Goal: Information Seeking & Learning: Learn about a topic

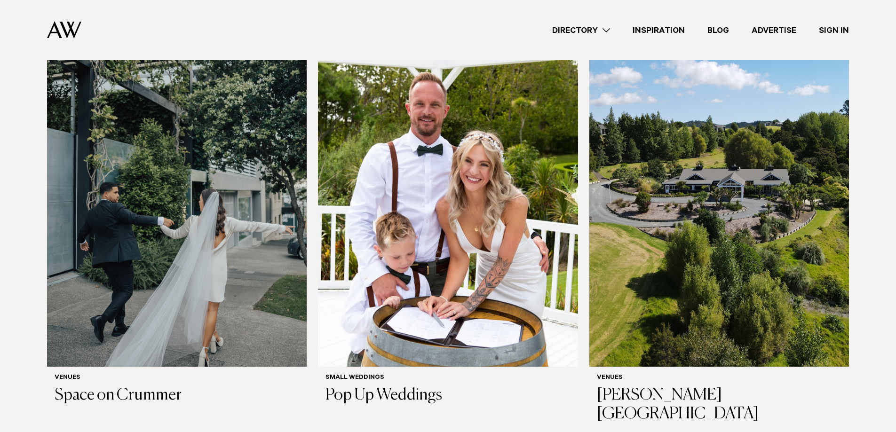
scroll to position [282, 0]
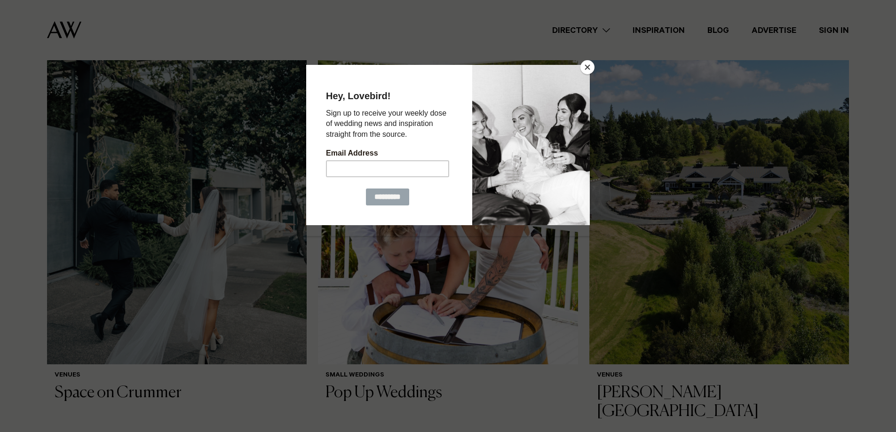
click at [588, 68] on button "Close" at bounding box center [587, 67] width 14 height 14
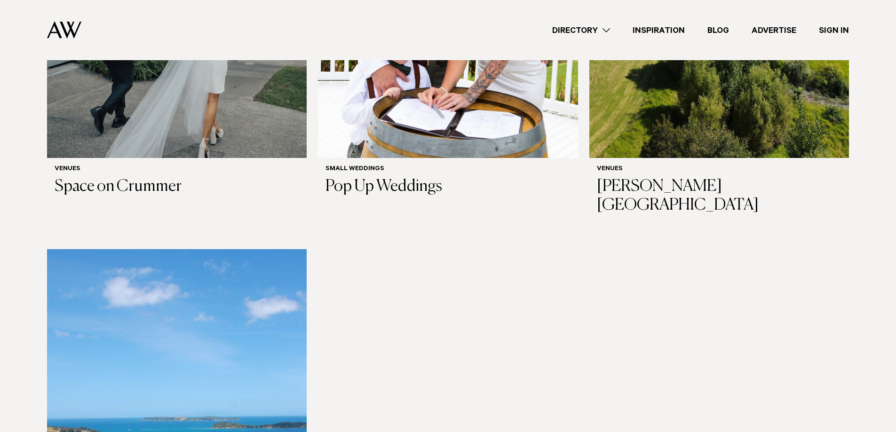
scroll to position [423, 0]
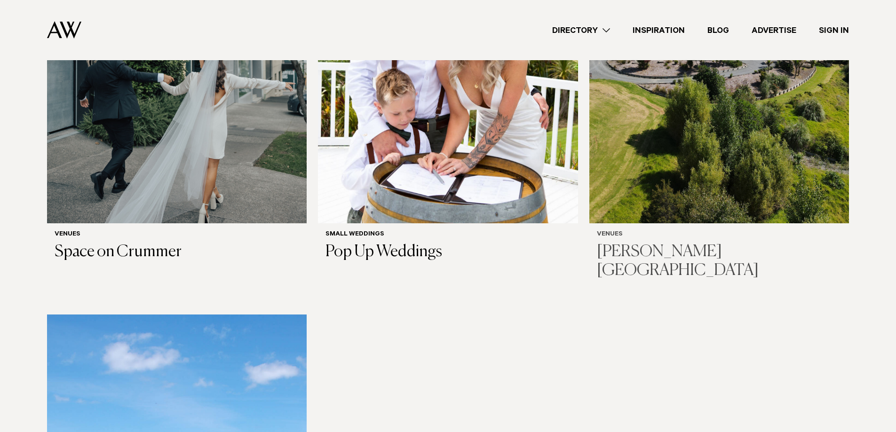
click at [691, 243] on h3 "[PERSON_NAME][GEOGRAPHIC_DATA]" at bounding box center [719, 262] width 245 height 39
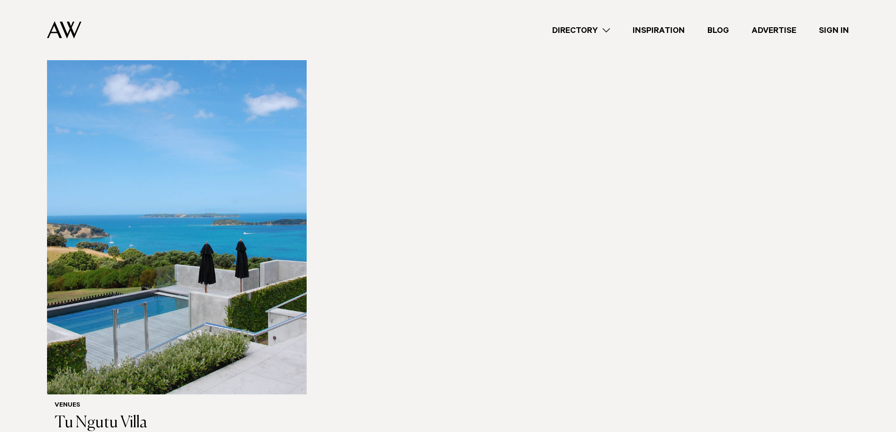
scroll to position [753, 0]
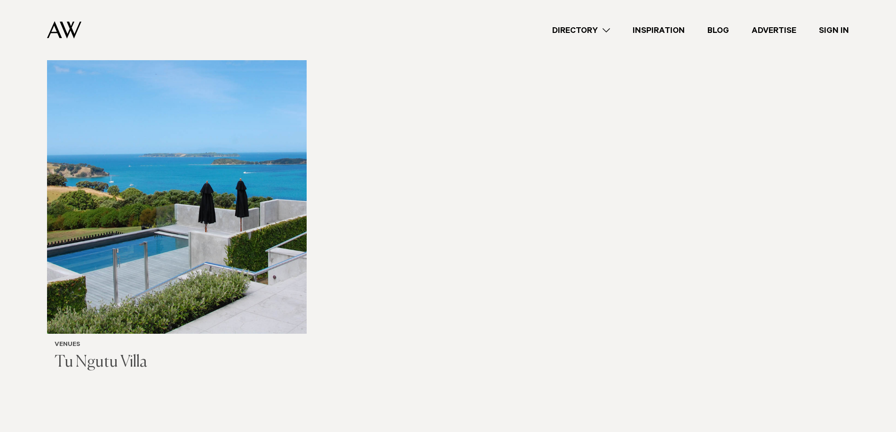
click at [97, 353] on h3 "Tu Ngutu Villa" at bounding box center [177, 362] width 245 height 19
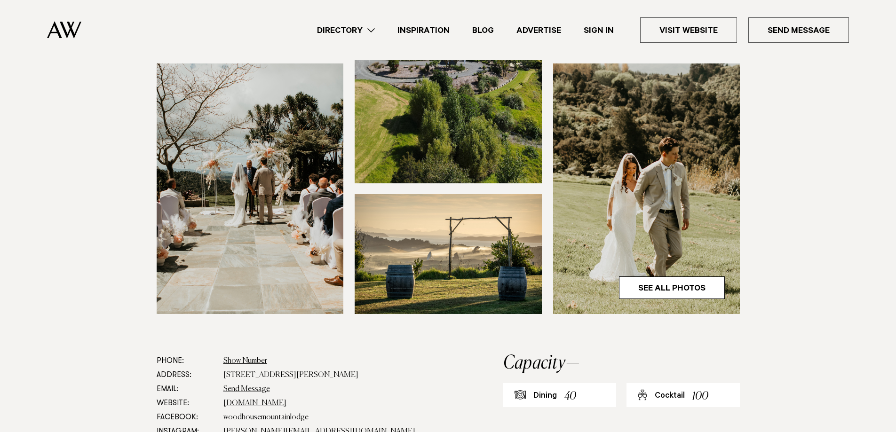
scroll to position [282, 0]
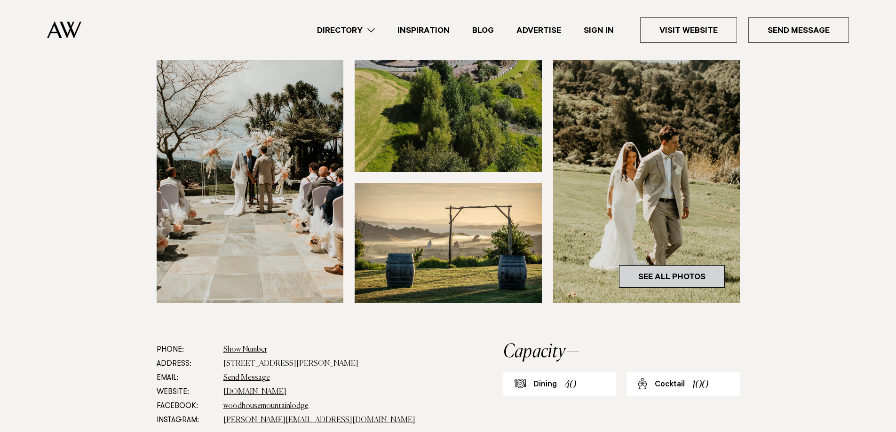
click at [690, 274] on link "See All Photos" at bounding box center [672, 276] width 106 height 23
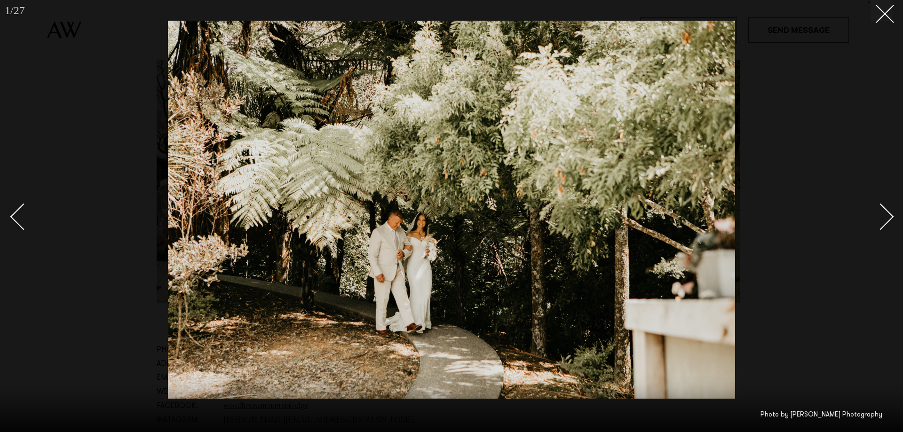
click at [889, 218] on div "Next slide" at bounding box center [880, 216] width 27 height 27
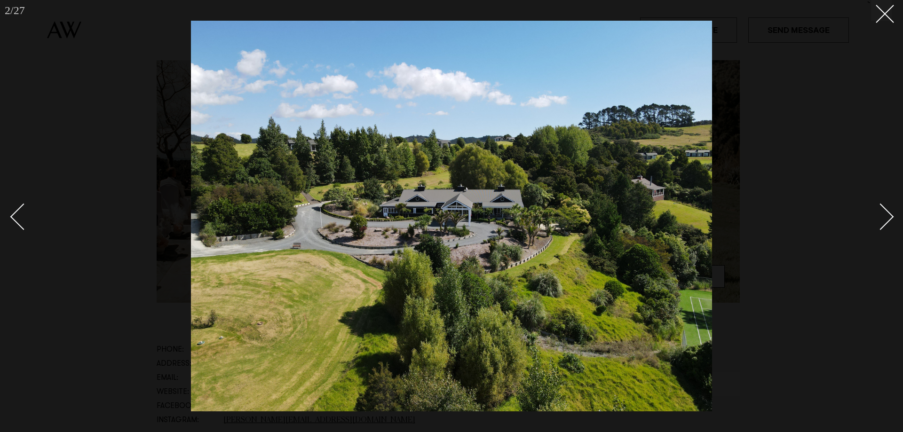
click at [888, 218] on div "Next slide" at bounding box center [880, 216] width 27 height 27
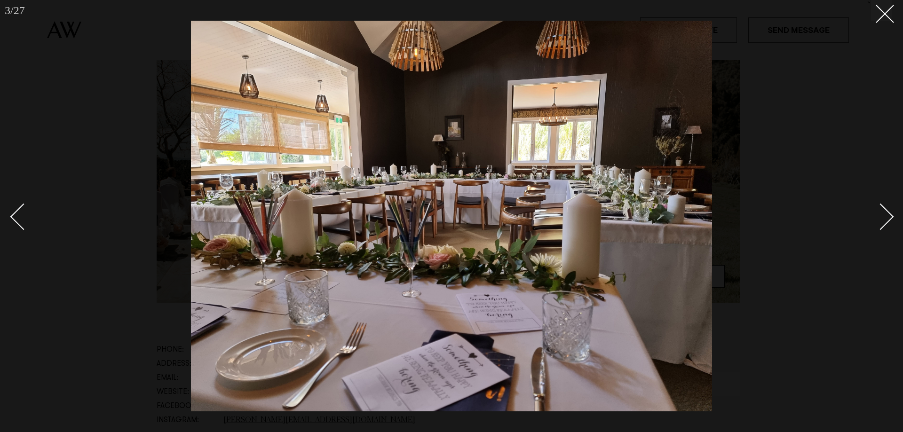
click at [888, 218] on div "Next slide" at bounding box center [880, 216] width 27 height 27
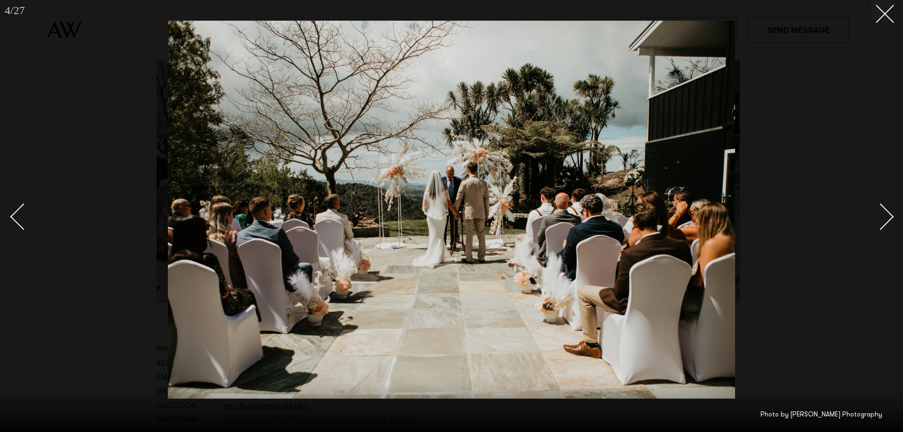
click at [888, 218] on div "Next slide" at bounding box center [880, 216] width 27 height 27
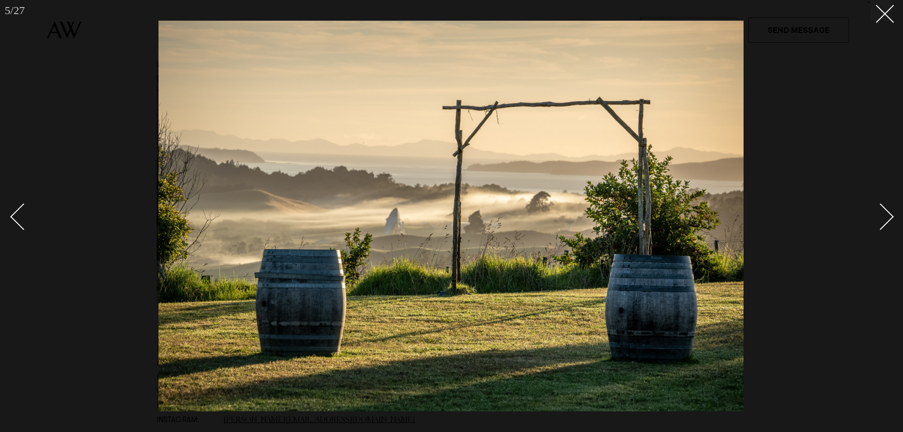
click at [888, 218] on div "Next slide" at bounding box center [880, 216] width 27 height 27
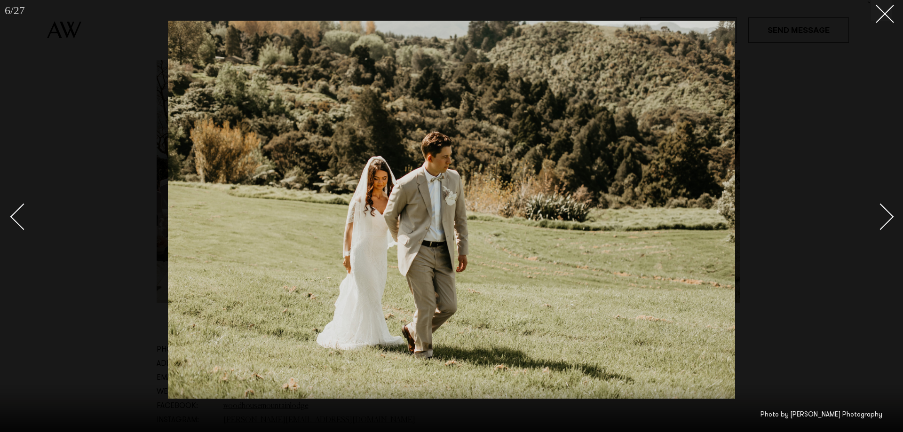
click at [888, 218] on div "Next slide" at bounding box center [880, 216] width 27 height 27
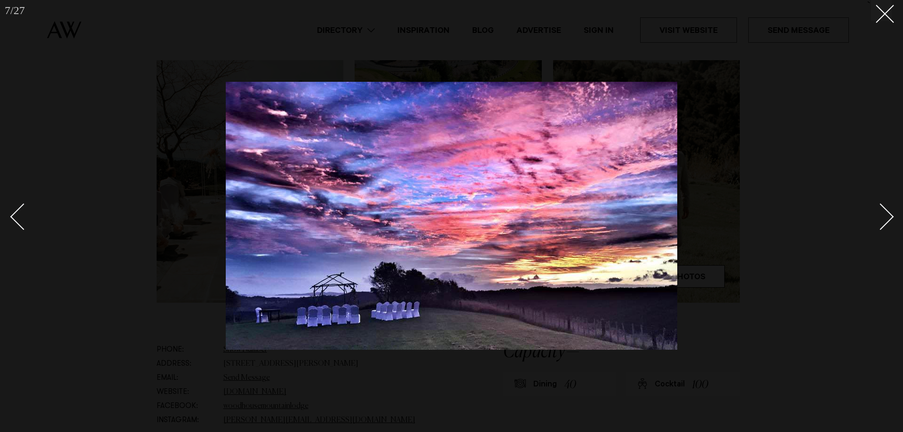
click at [888, 218] on div "Next slide" at bounding box center [880, 216] width 27 height 27
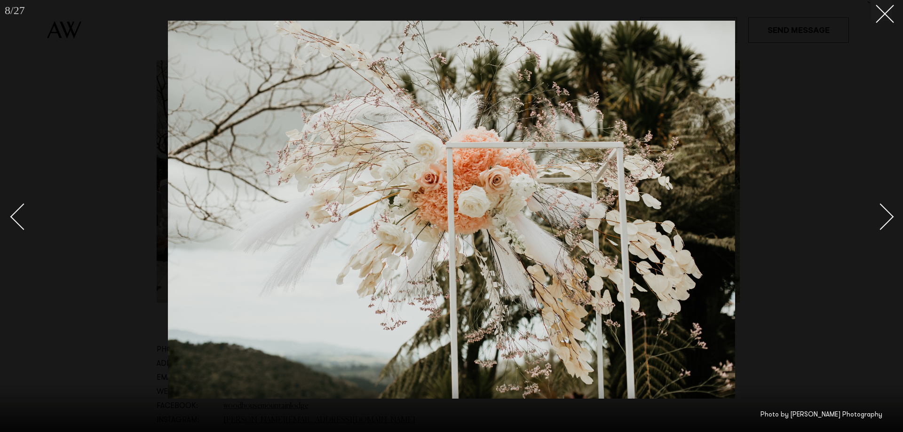
click at [888, 218] on div "Next slide" at bounding box center [880, 216] width 27 height 27
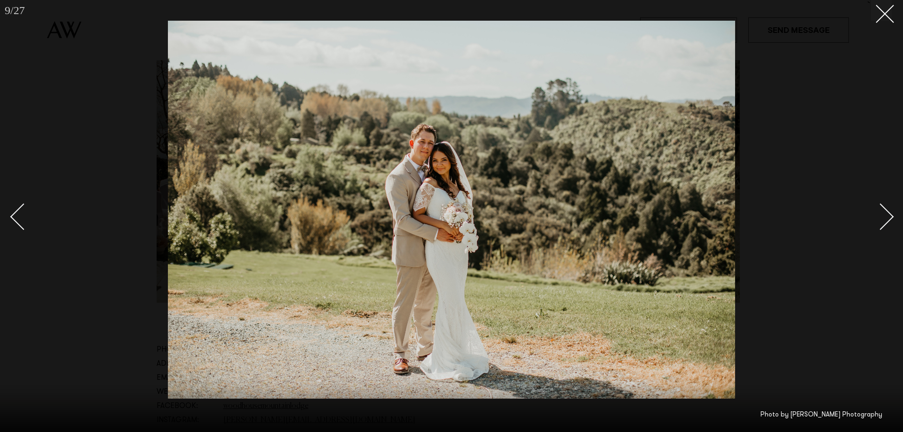
click at [888, 218] on div "Next slide" at bounding box center [880, 216] width 27 height 27
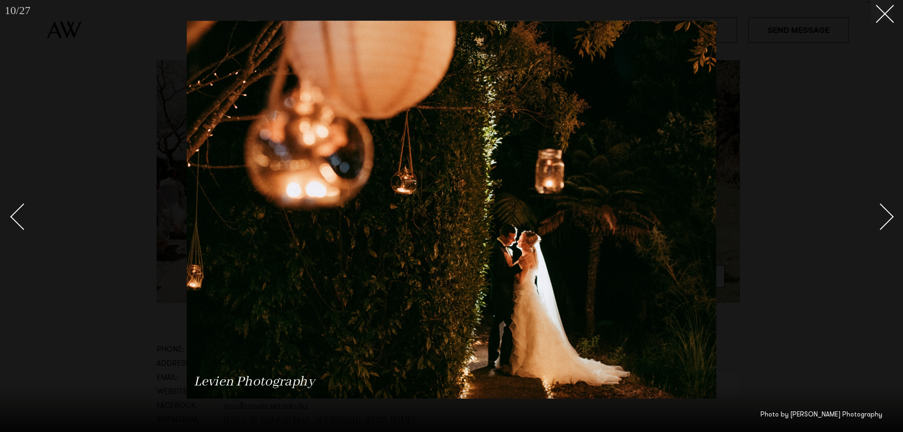
click at [888, 218] on div "Next slide" at bounding box center [880, 216] width 27 height 27
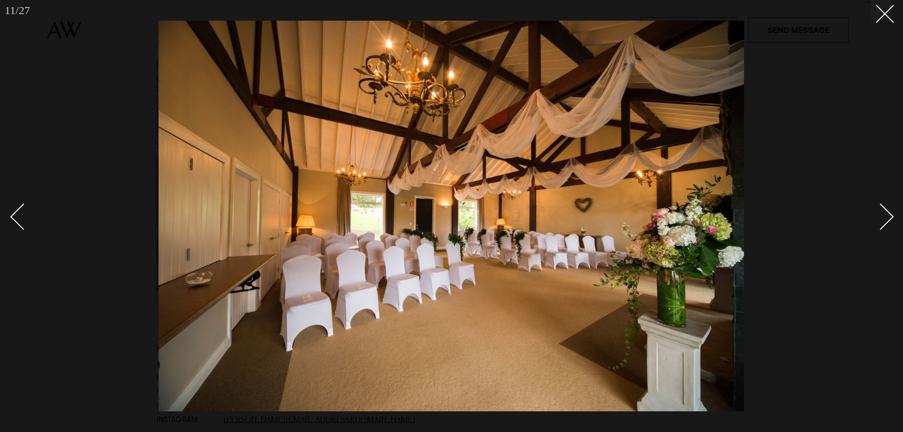
click at [888, 218] on div "Next slide" at bounding box center [880, 216] width 27 height 27
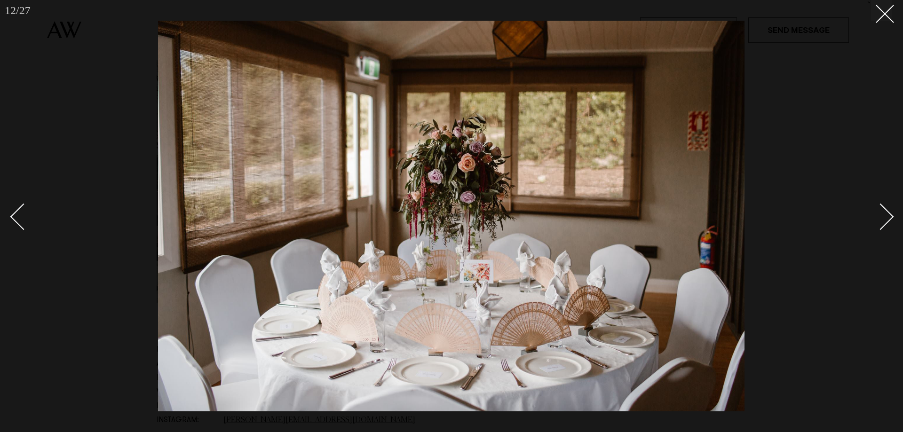
click at [888, 218] on div "Next slide" at bounding box center [880, 216] width 27 height 27
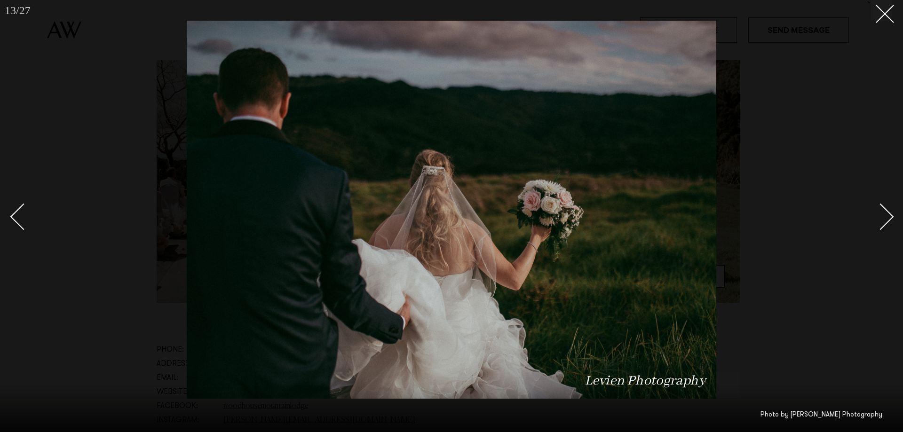
click at [888, 218] on div "Next slide" at bounding box center [880, 216] width 27 height 27
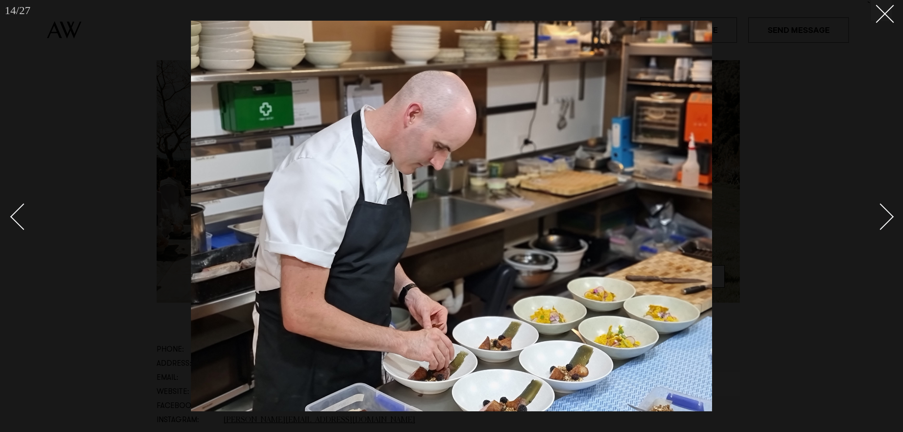
click at [888, 218] on div "Next slide" at bounding box center [880, 216] width 27 height 27
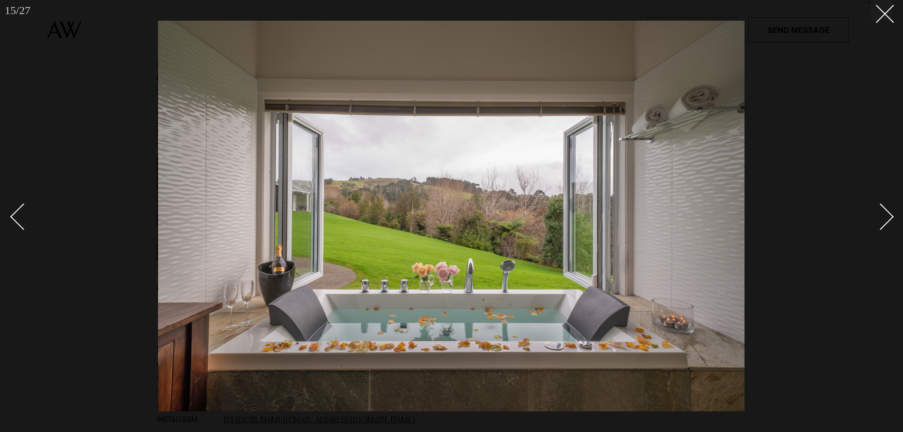
click at [889, 218] on div "Next slide" at bounding box center [880, 216] width 27 height 27
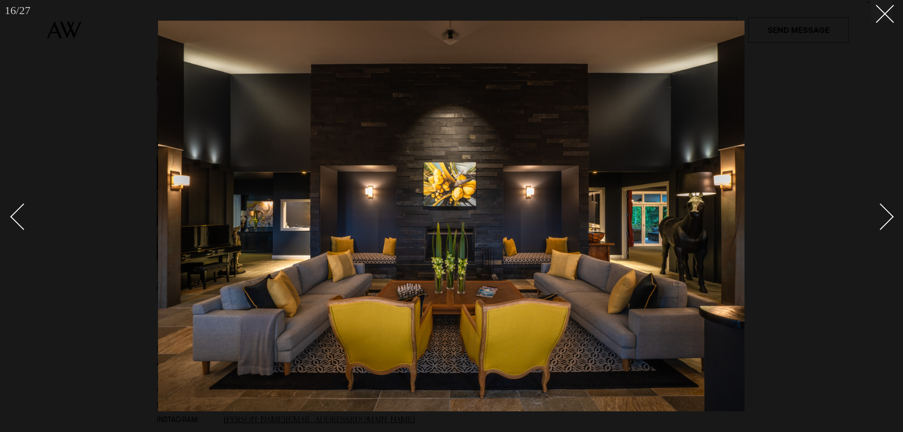
click at [889, 218] on div "Next slide" at bounding box center [880, 216] width 27 height 27
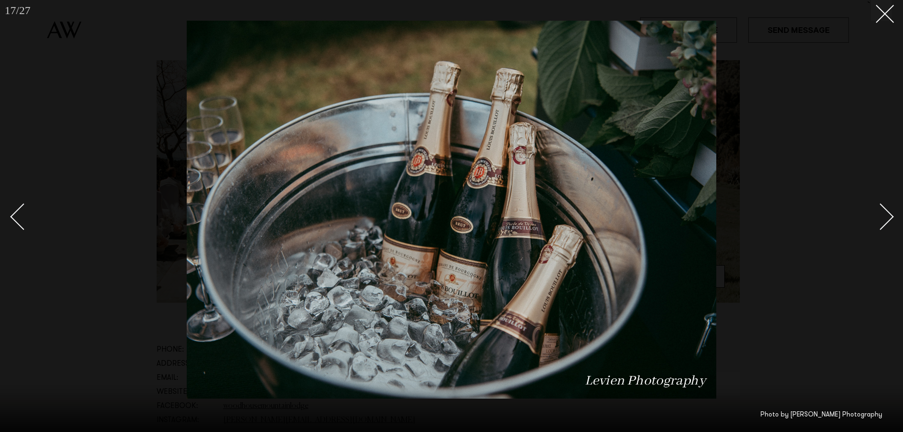
click at [889, 218] on div "Next slide" at bounding box center [880, 216] width 27 height 27
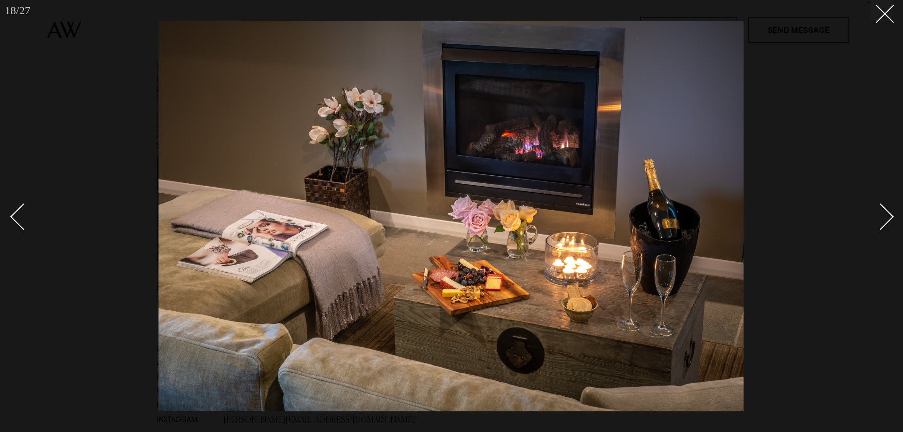
click at [889, 218] on div "Next slide" at bounding box center [880, 216] width 27 height 27
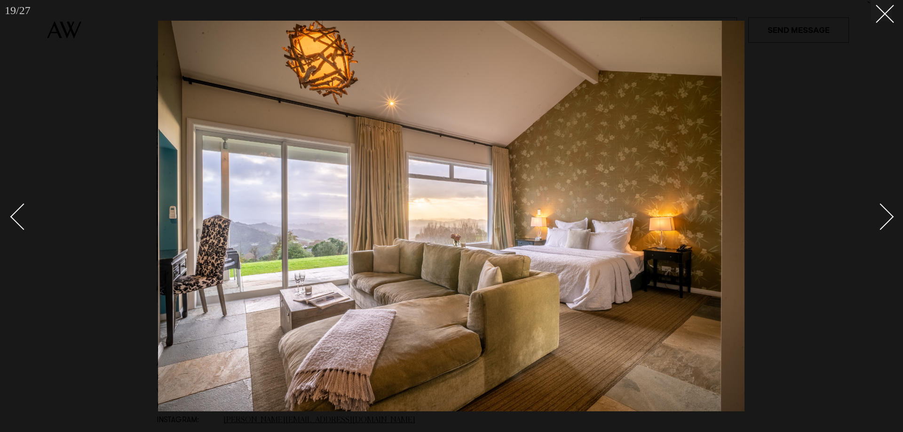
click at [889, 218] on div "Next slide" at bounding box center [880, 216] width 27 height 27
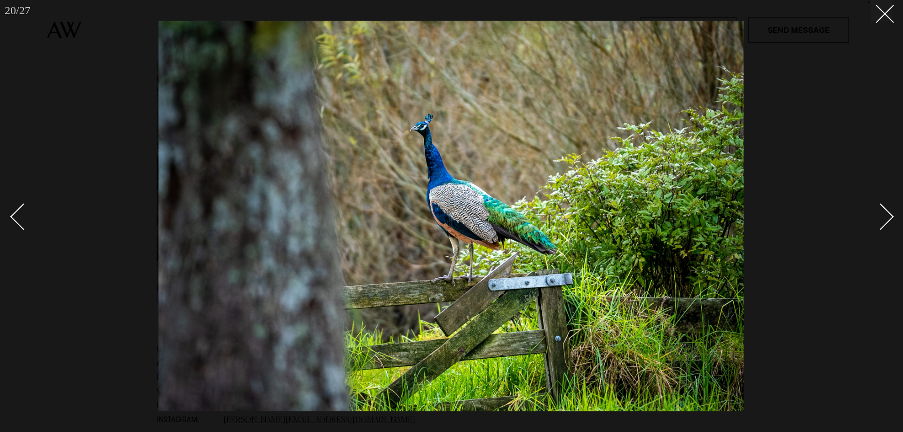
click at [889, 218] on div "Next slide" at bounding box center [880, 216] width 27 height 27
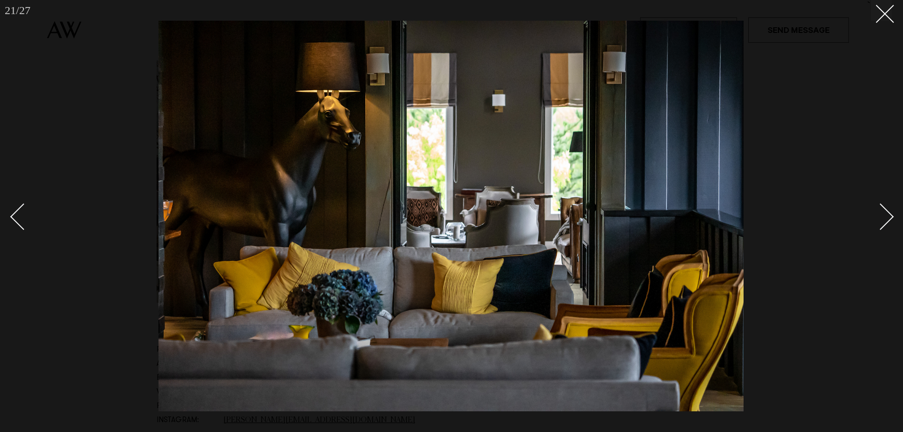
click at [889, 218] on div "Next slide" at bounding box center [880, 216] width 27 height 27
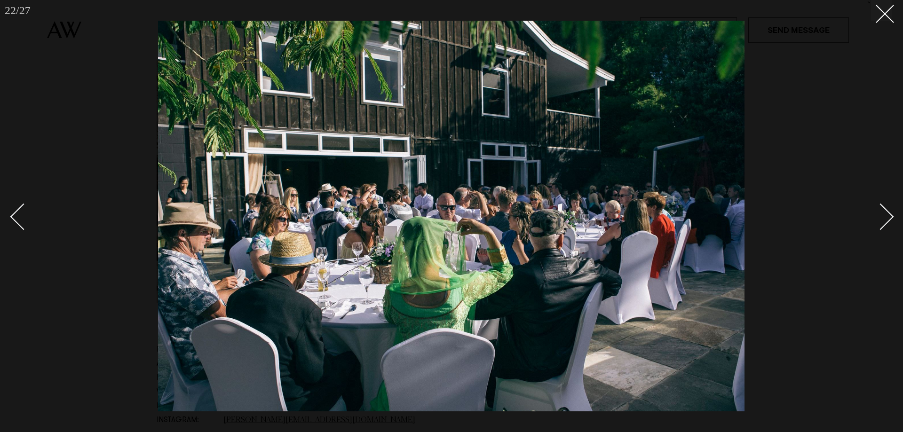
click at [889, 218] on div "Next slide" at bounding box center [880, 216] width 27 height 27
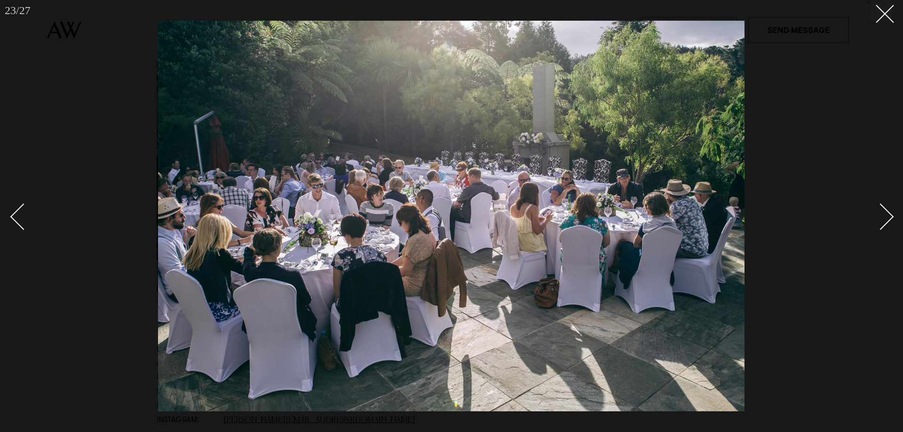
click at [888, 218] on div "Next slide" at bounding box center [880, 216] width 27 height 27
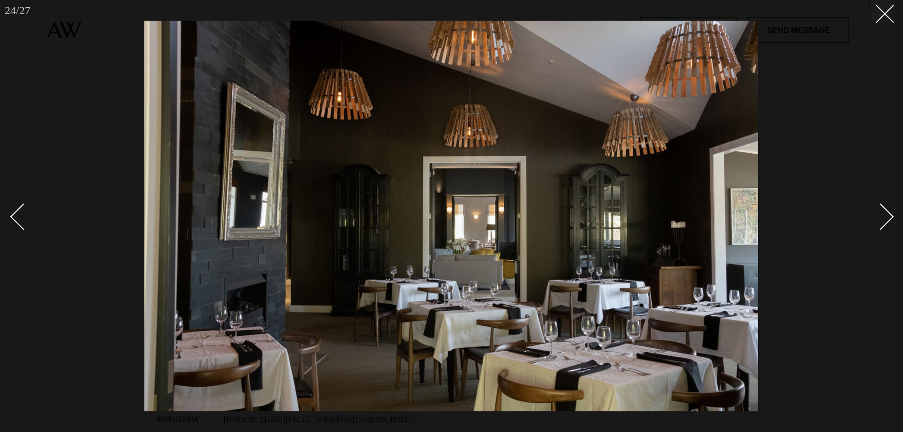
click at [888, 218] on div "Next slide" at bounding box center [880, 216] width 27 height 27
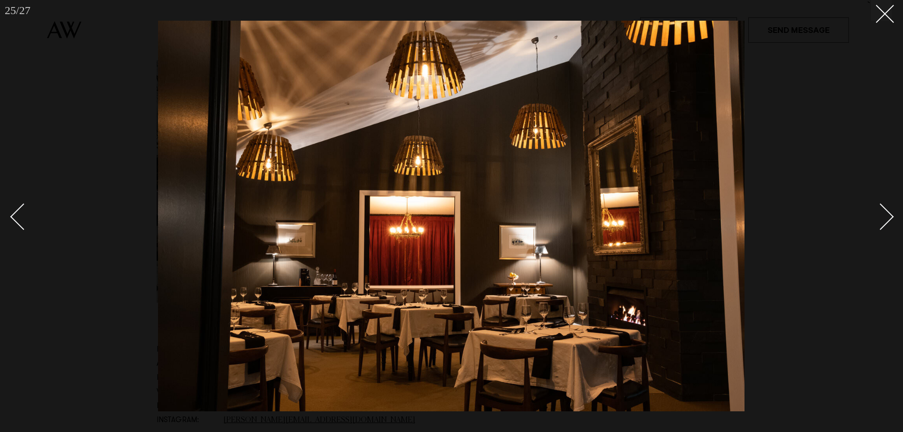
click at [887, 218] on div "Next slide" at bounding box center [880, 216] width 27 height 27
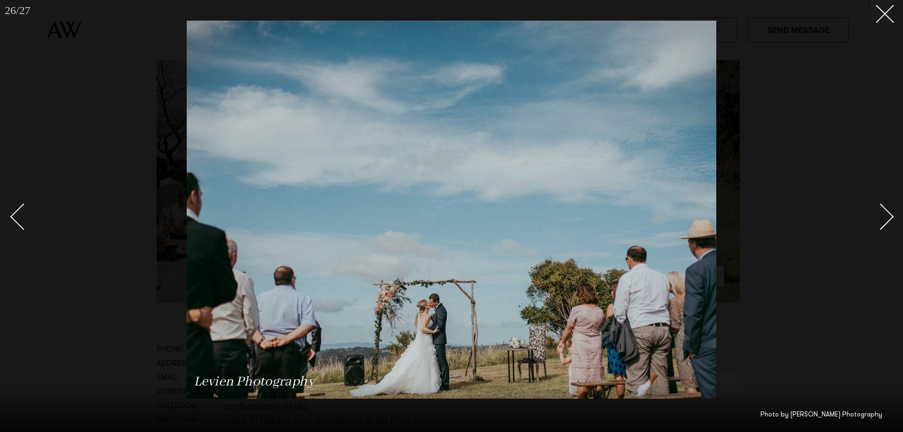
click at [887, 218] on div "Next slide" at bounding box center [880, 216] width 27 height 27
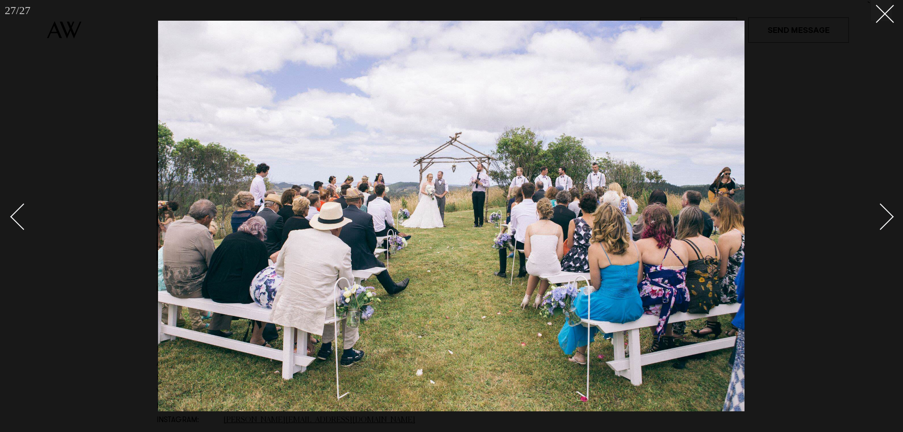
click at [887, 218] on div "Next slide" at bounding box center [880, 216] width 27 height 27
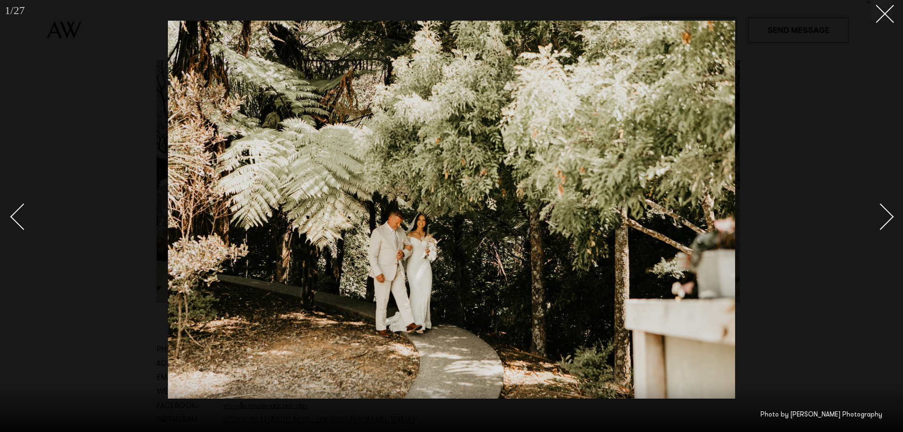
click at [887, 218] on div "Next slide" at bounding box center [880, 216] width 27 height 27
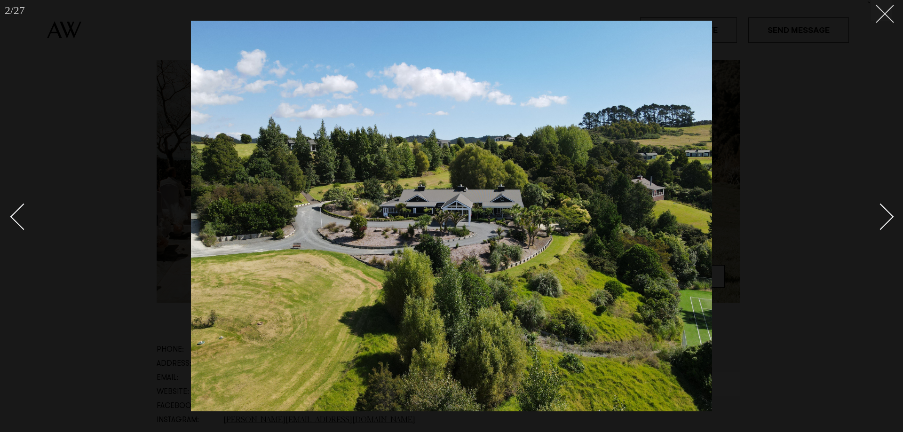
click at [886, 20] on button at bounding box center [881, 10] width 21 height 21
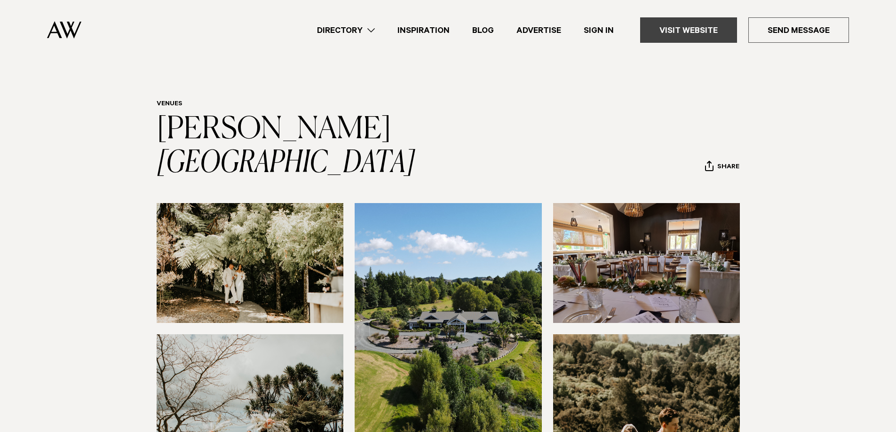
click at [691, 30] on link "Visit Website" at bounding box center [688, 29] width 97 height 25
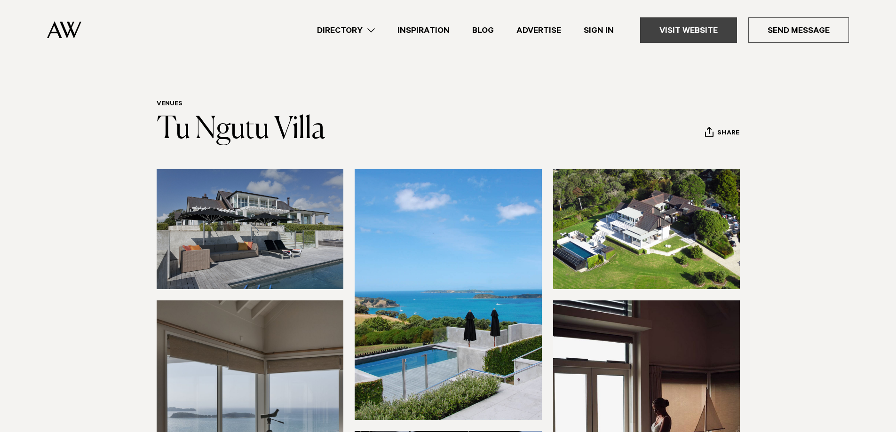
click at [697, 30] on link "Visit Website" at bounding box center [688, 29] width 97 height 25
